Goal: Transaction & Acquisition: Purchase product/service

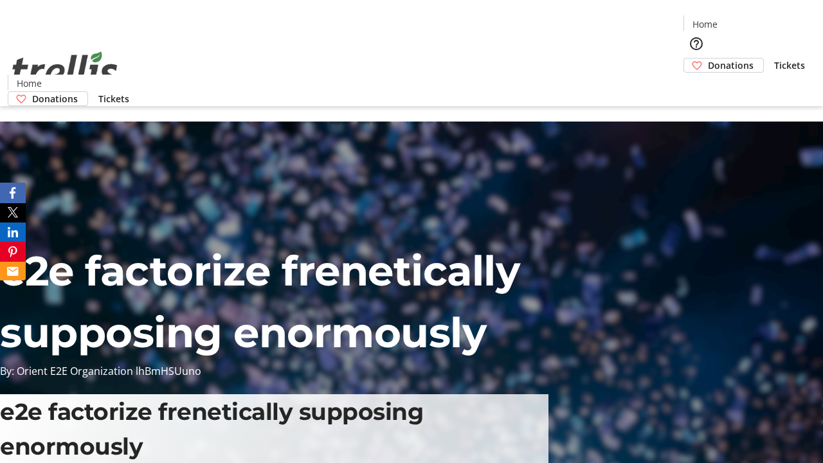
click at [708, 58] on span "Donations" at bounding box center [731, 64] width 46 height 13
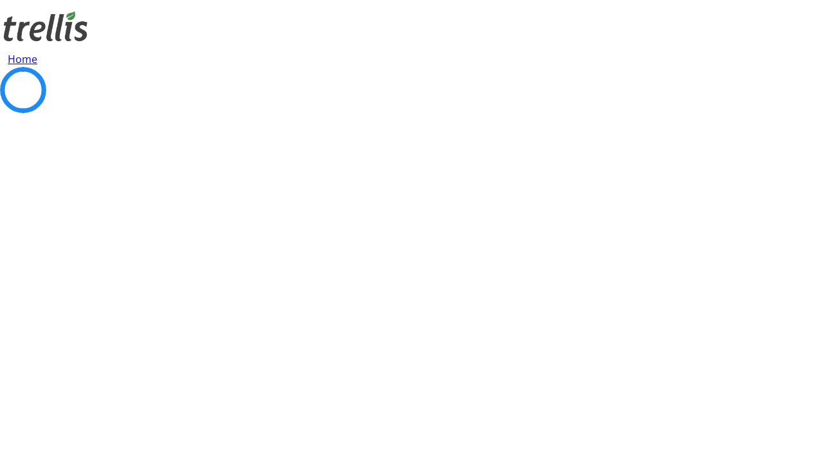
select select "CA"
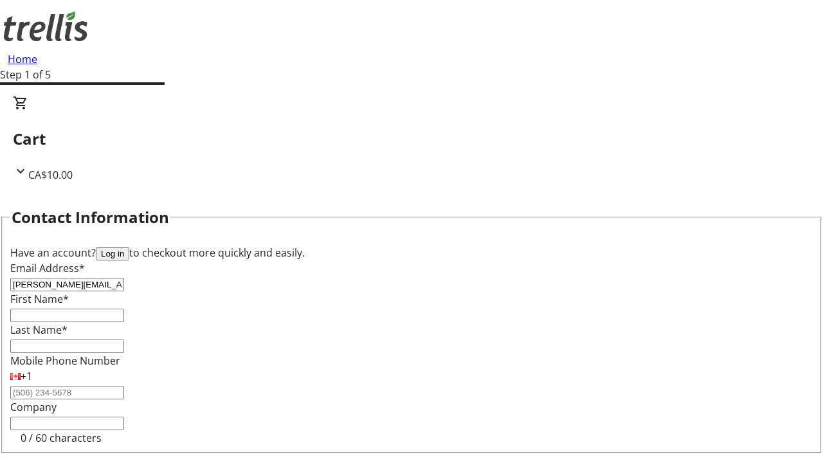
type input "[PERSON_NAME][EMAIL_ADDRESS][DOMAIN_NAME]"
type input "[PERSON_NAME]"
type input "[STREET_ADDRESS][PERSON_NAME]"
type input "Kelowna"
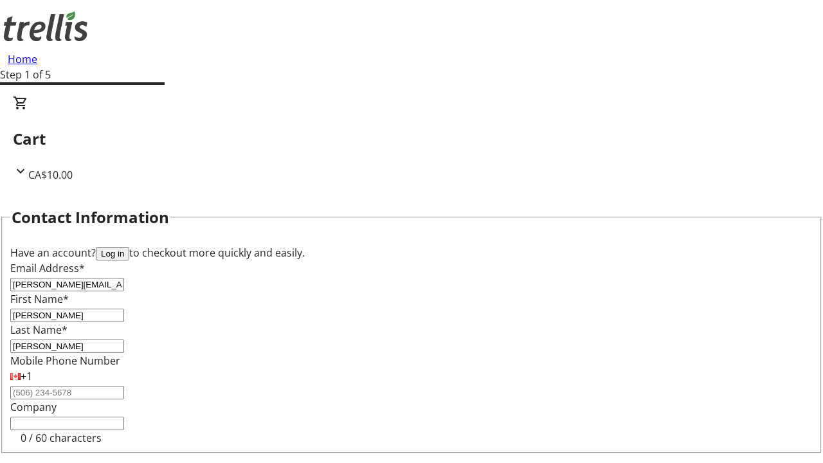
scroll to position [113, 0]
